Goal: Task Accomplishment & Management: Understand process/instructions

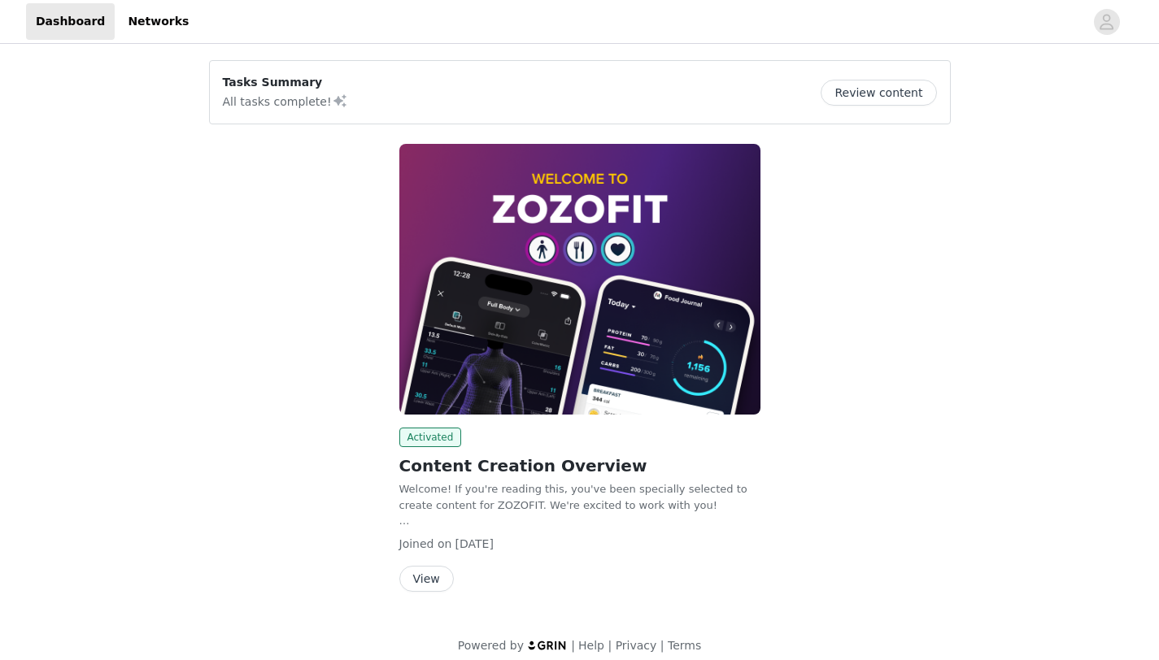
click at [425, 156] on img at bounding box center [579, 279] width 361 height 271
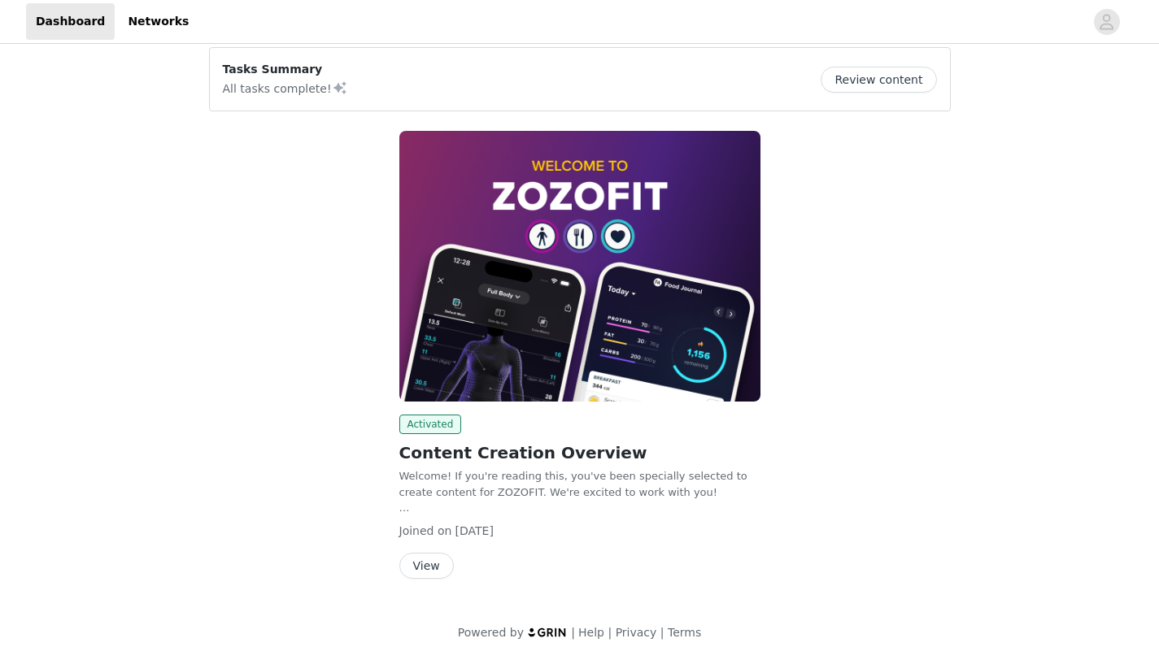
click at [515, 314] on img at bounding box center [579, 266] width 361 height 271
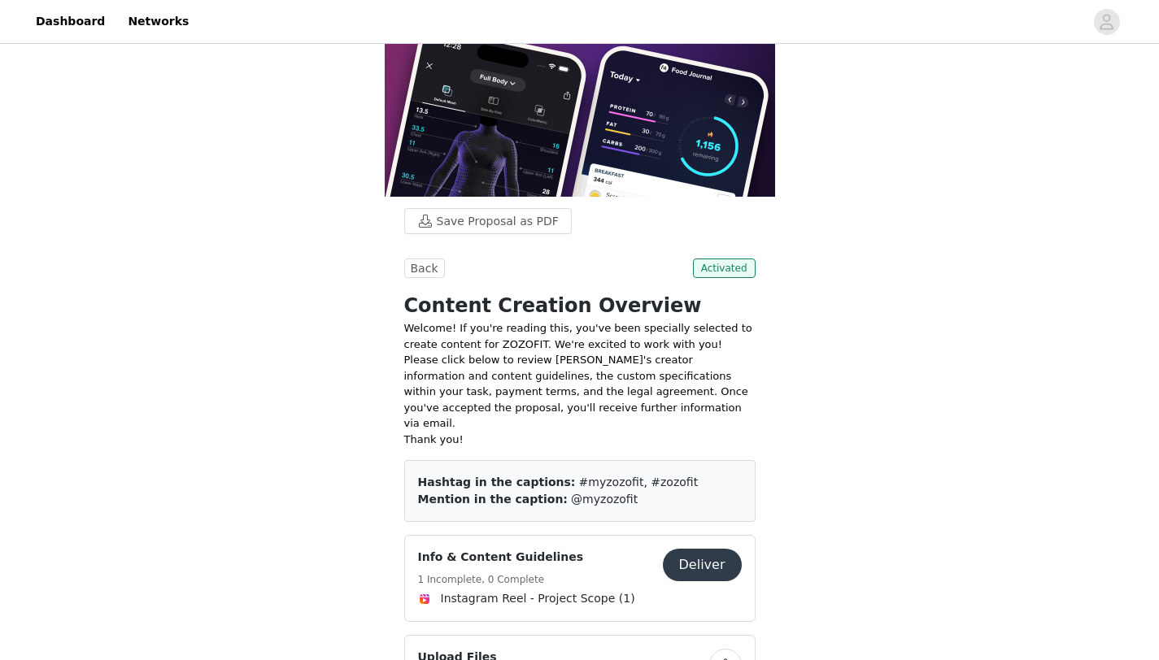
scroll to position [243, 0]
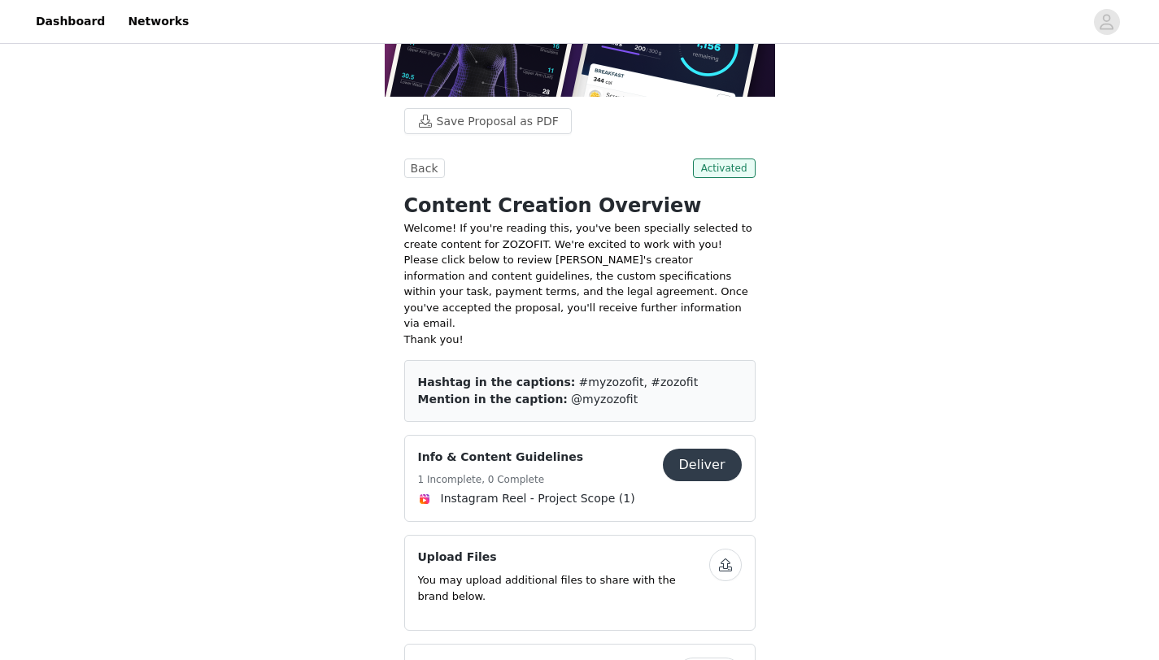
click at [472, 490] on span "Instagram Reel - Project Scope (1)" at bounding box center [538, 498] width 194 height 17
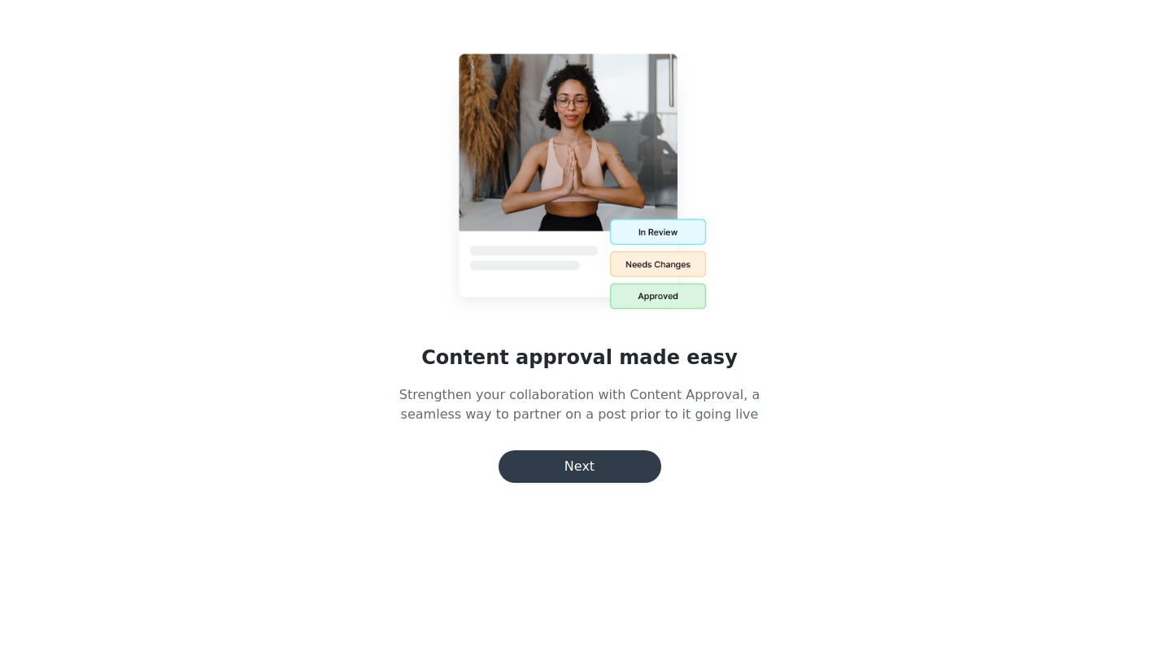
scroll to position [199, 0]
click at [542, 469] on button "Next" at bounding box center [580, 467] width 163 height 33
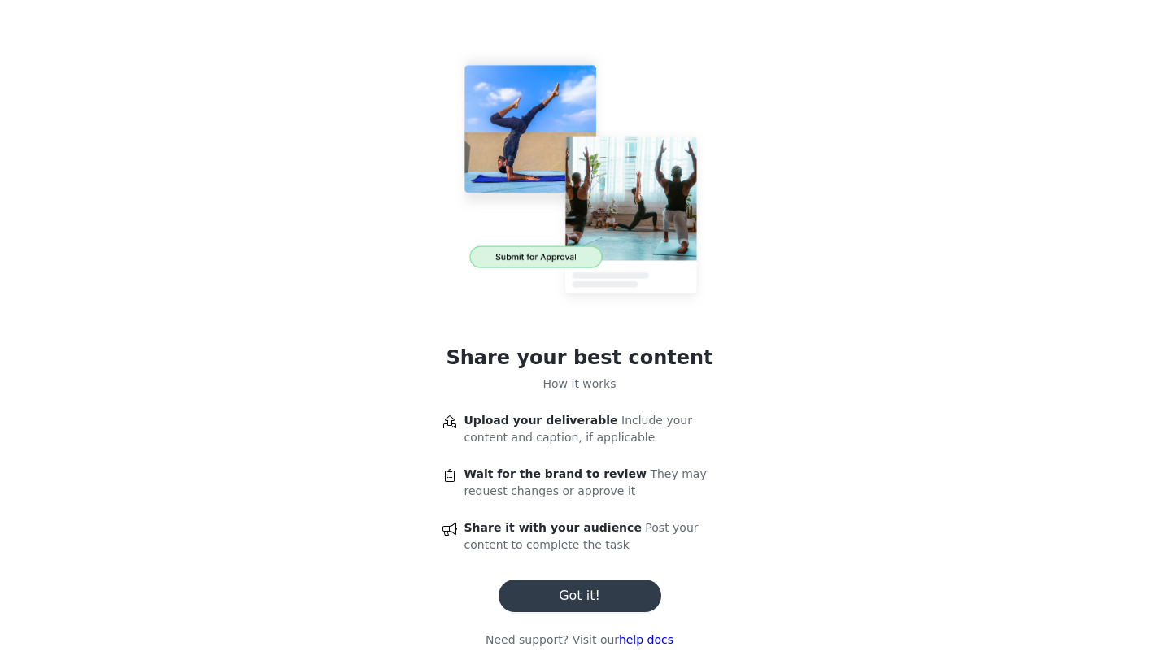
click at [581, 606] on button "Got it!" at bounding box center [580, 596] width 163 height 33
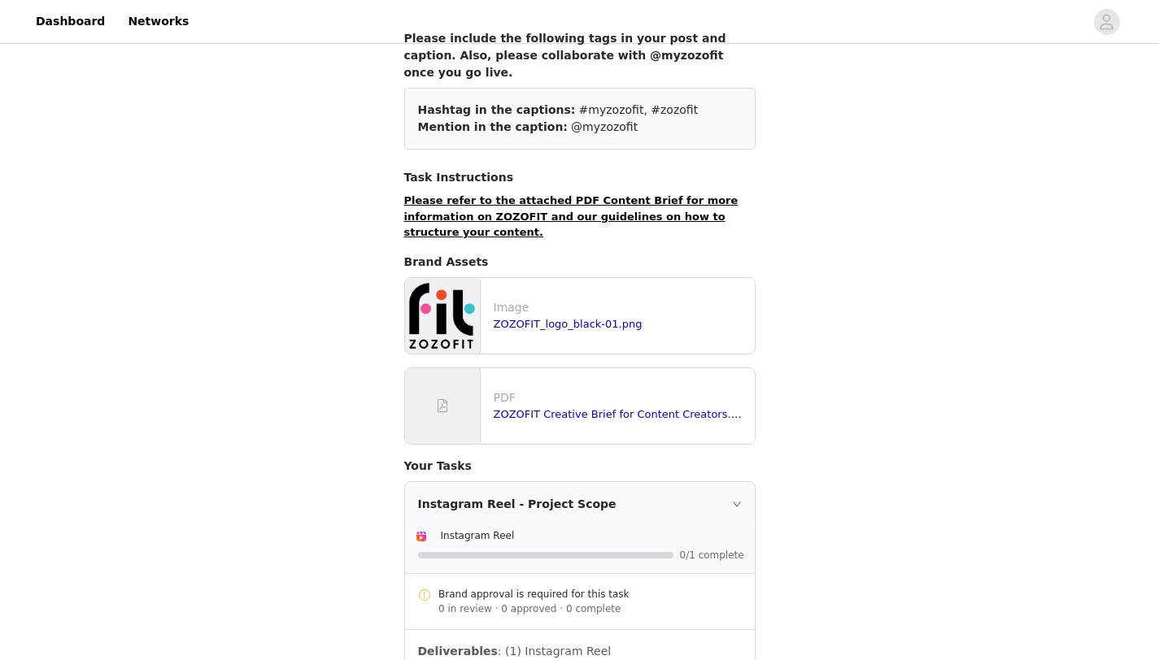
scroll to position [243, 0]
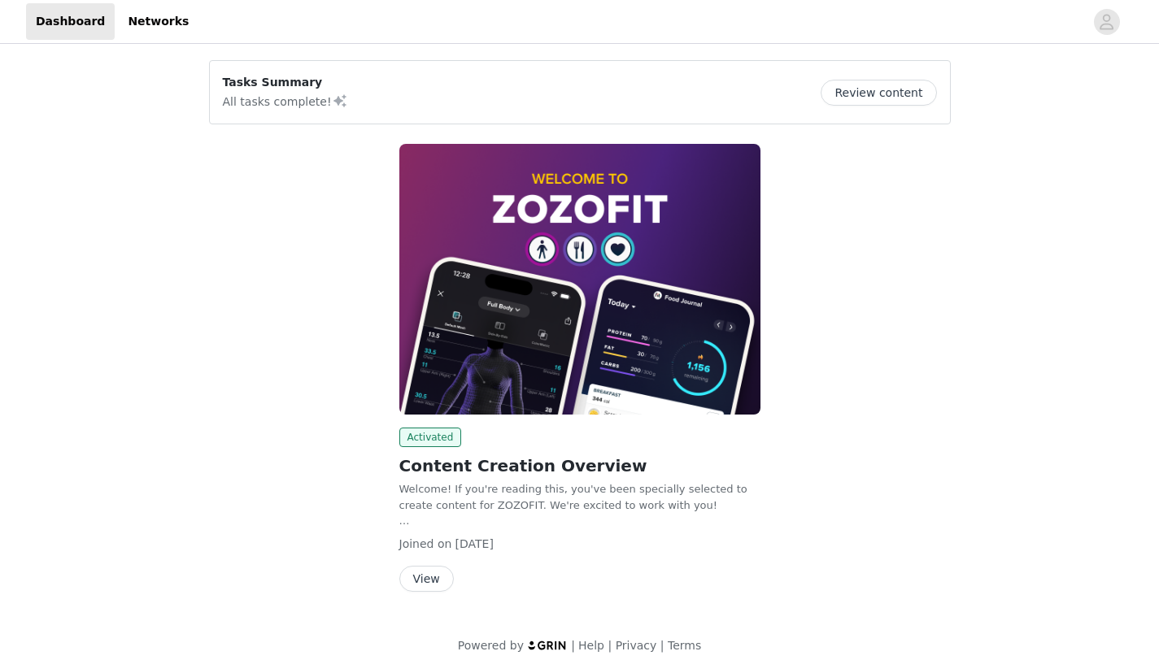
scroll to position [13, 0]
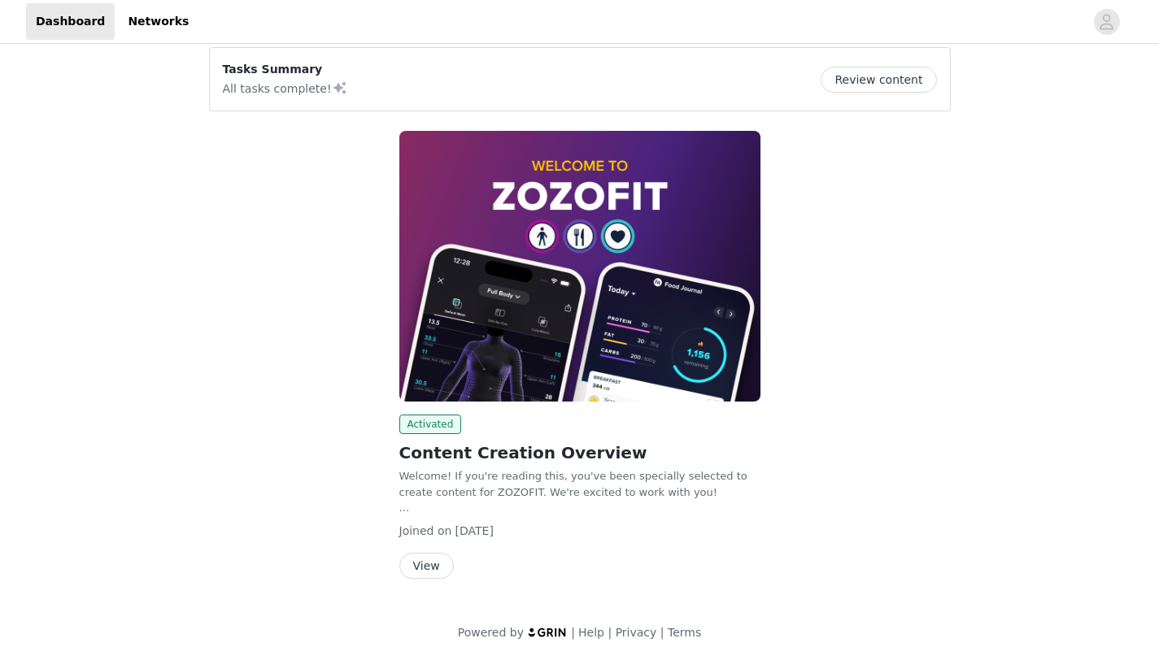
click at [425, 559] on button "View" at bounding box center [426, 566] width 54 height 26
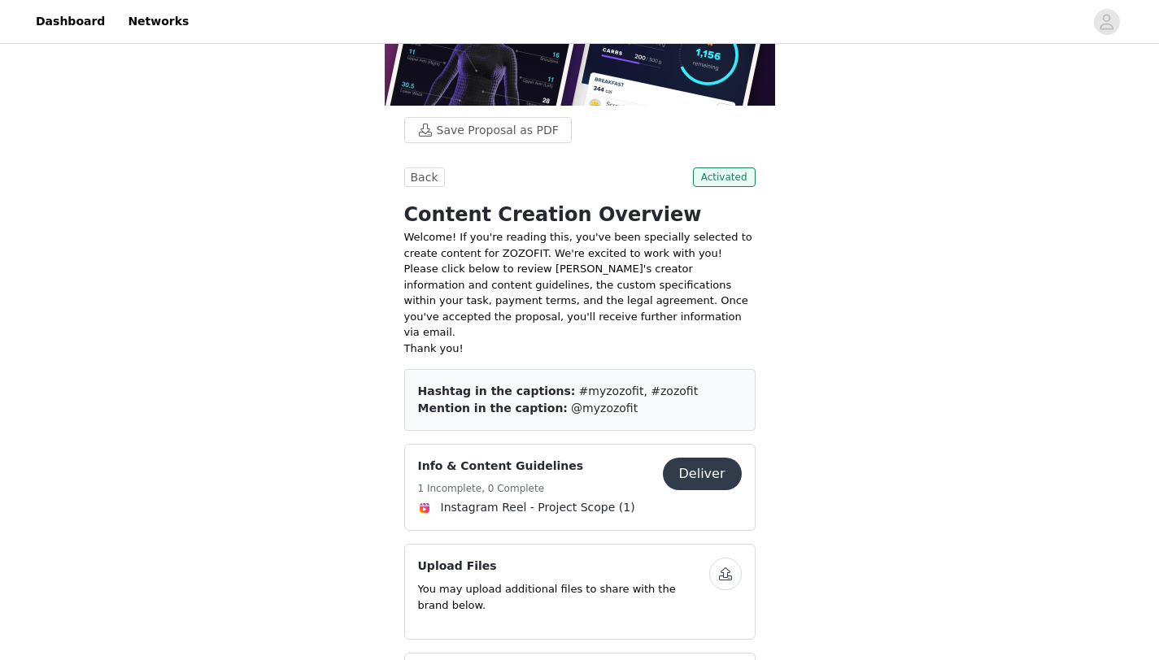
scroll to position [243, 0]
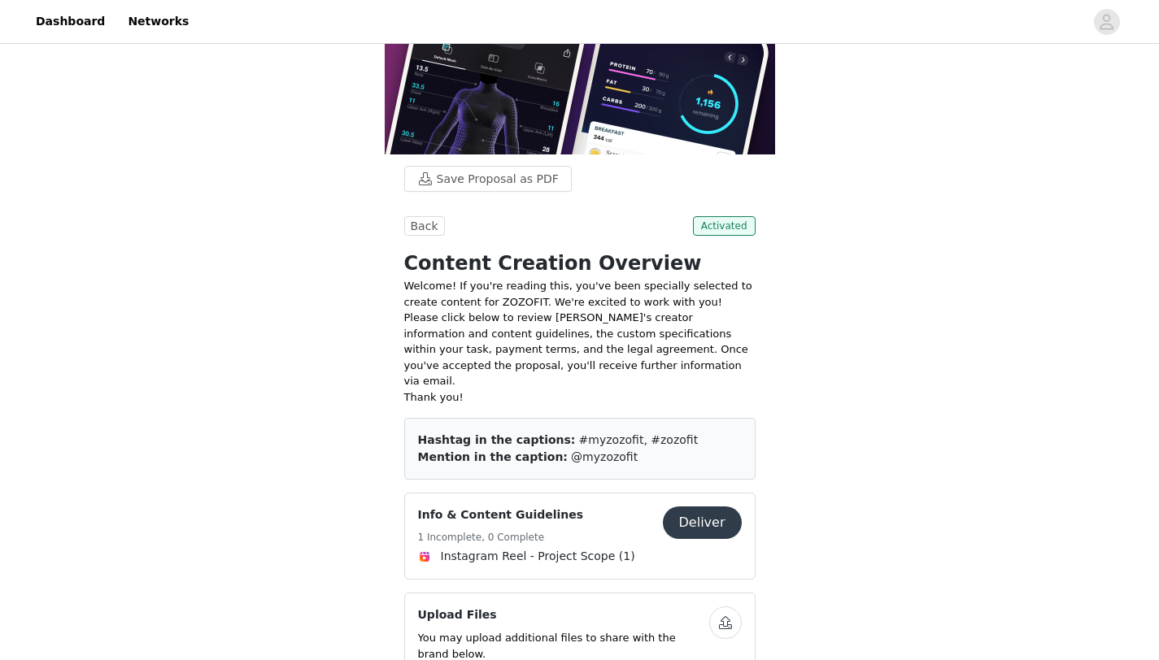
scroll to position [243, 0]
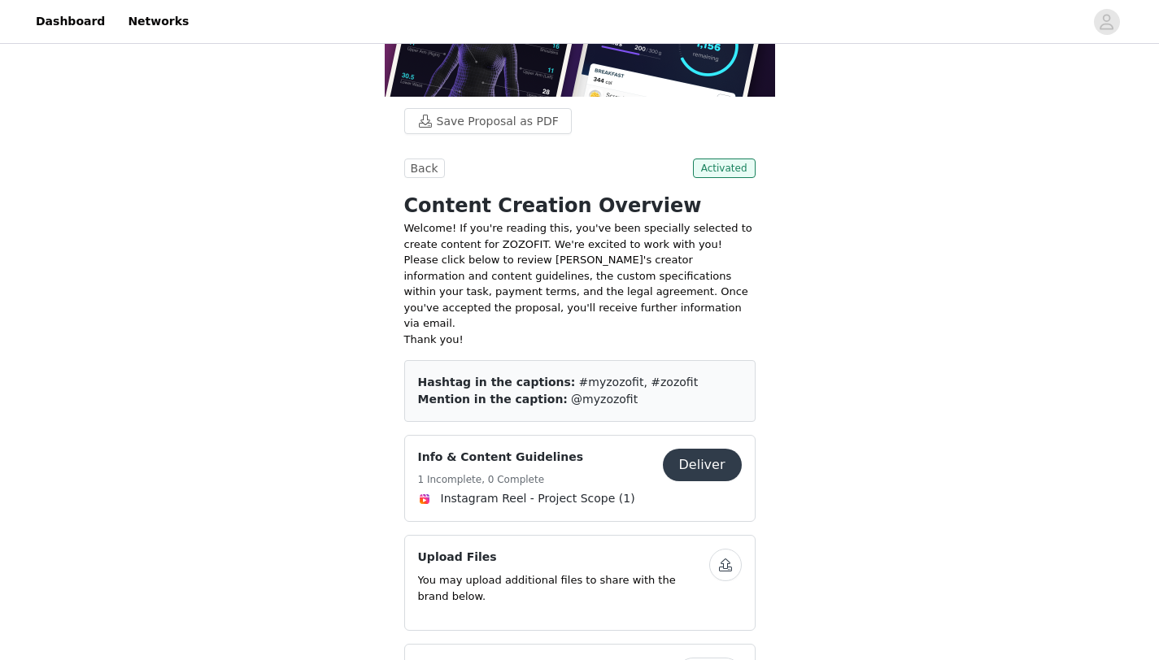
click at [551, 490] on span "Instagram Reel - Project Scope (1)" at bounding box center [538, 498] width 194 height 17
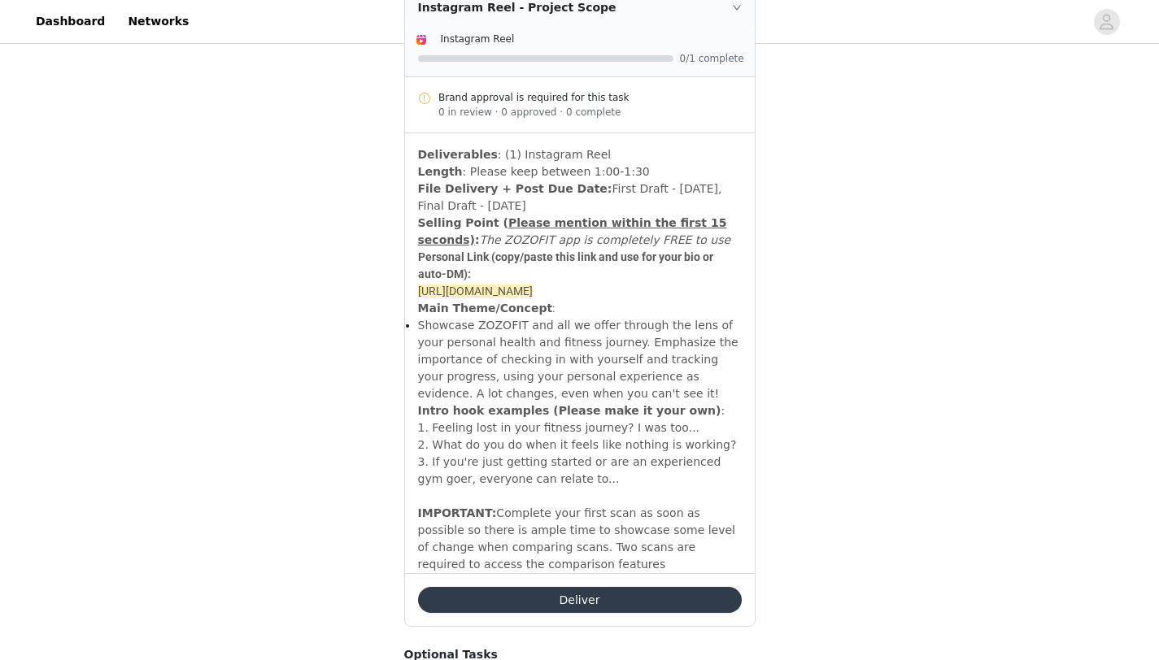
scroll to position [645, 0]
